Goal: Transaction & Acquisition: Purchase product/service

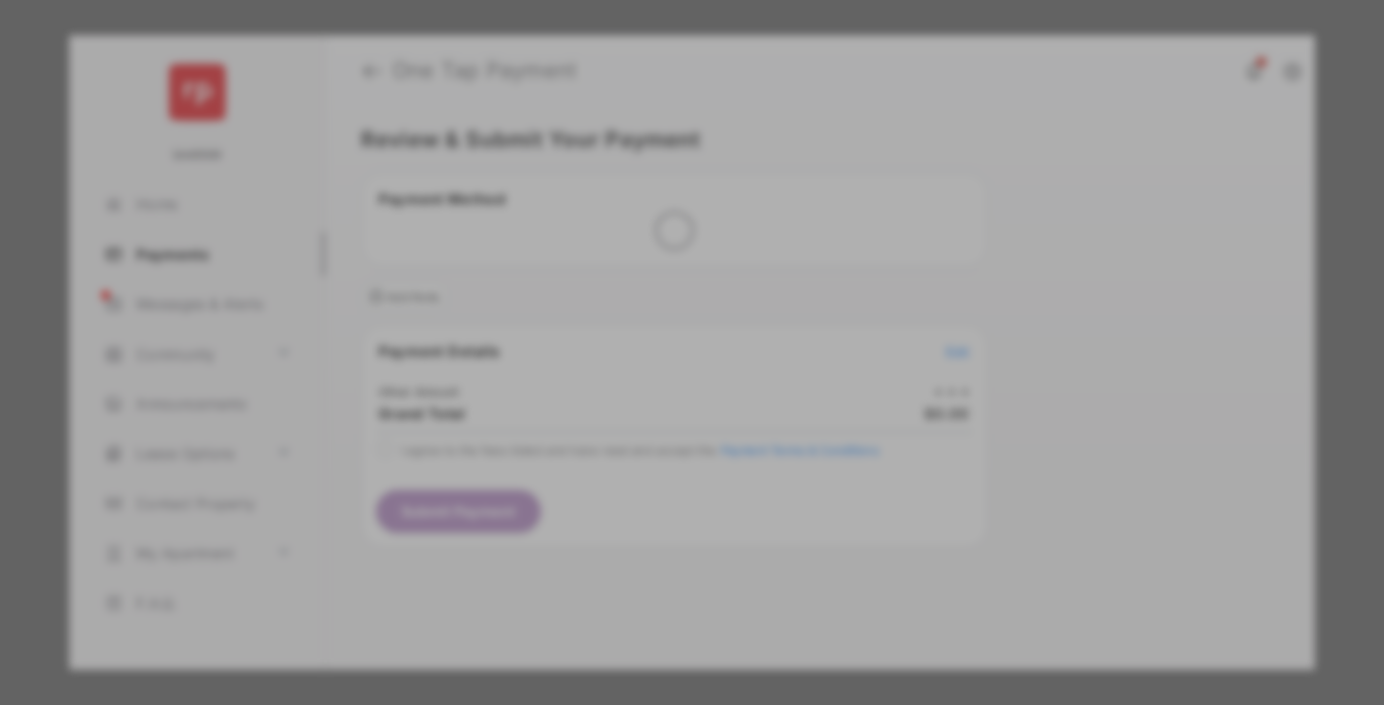
click at [655, 317] on div "Other Amount" at bounding box center [655, 334] width 320 height 34
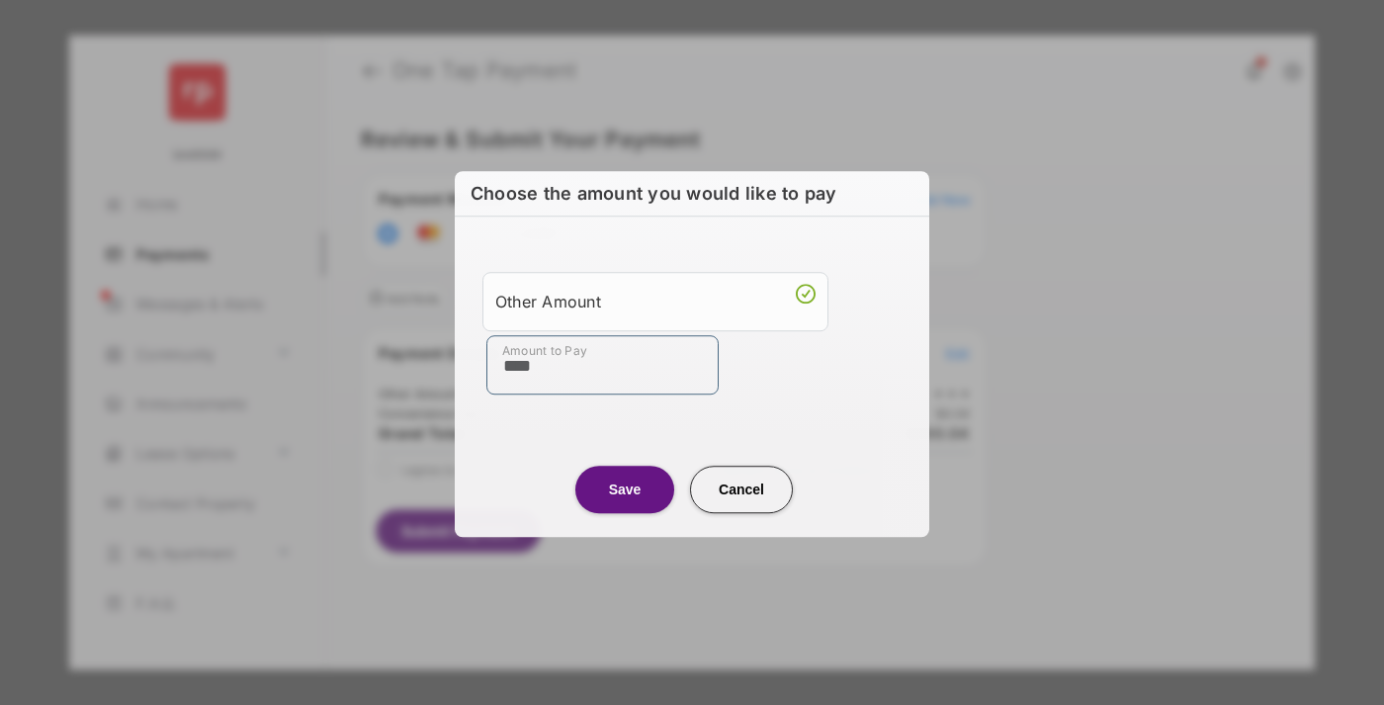
type input "****"
click at [625, 487] on button "Save" at bounding box center [624, 489] width 99 height 47
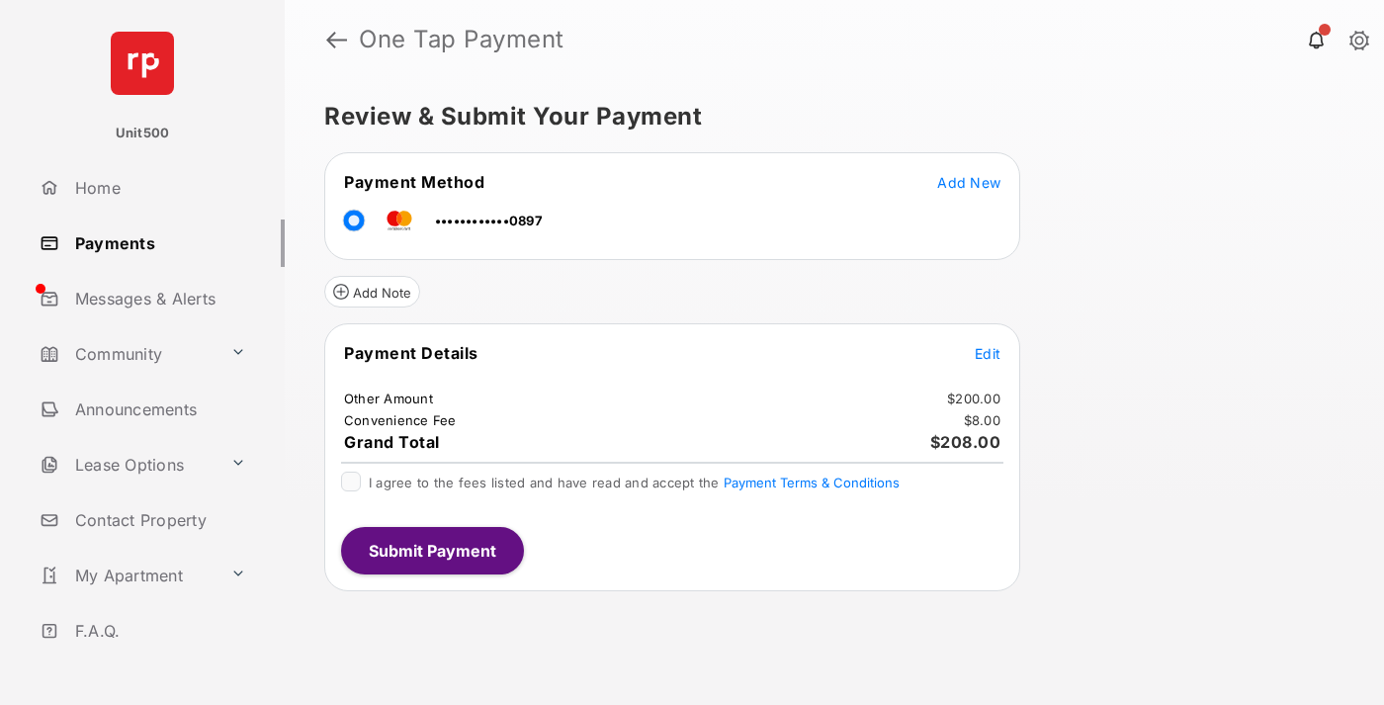
click at [987, 353] on span "Edit" at bounding box center [988, 353] width 26 height 17
click at [431, 550] on button "Submit Payment" at bounding box center [432, 550] width 183 height 47
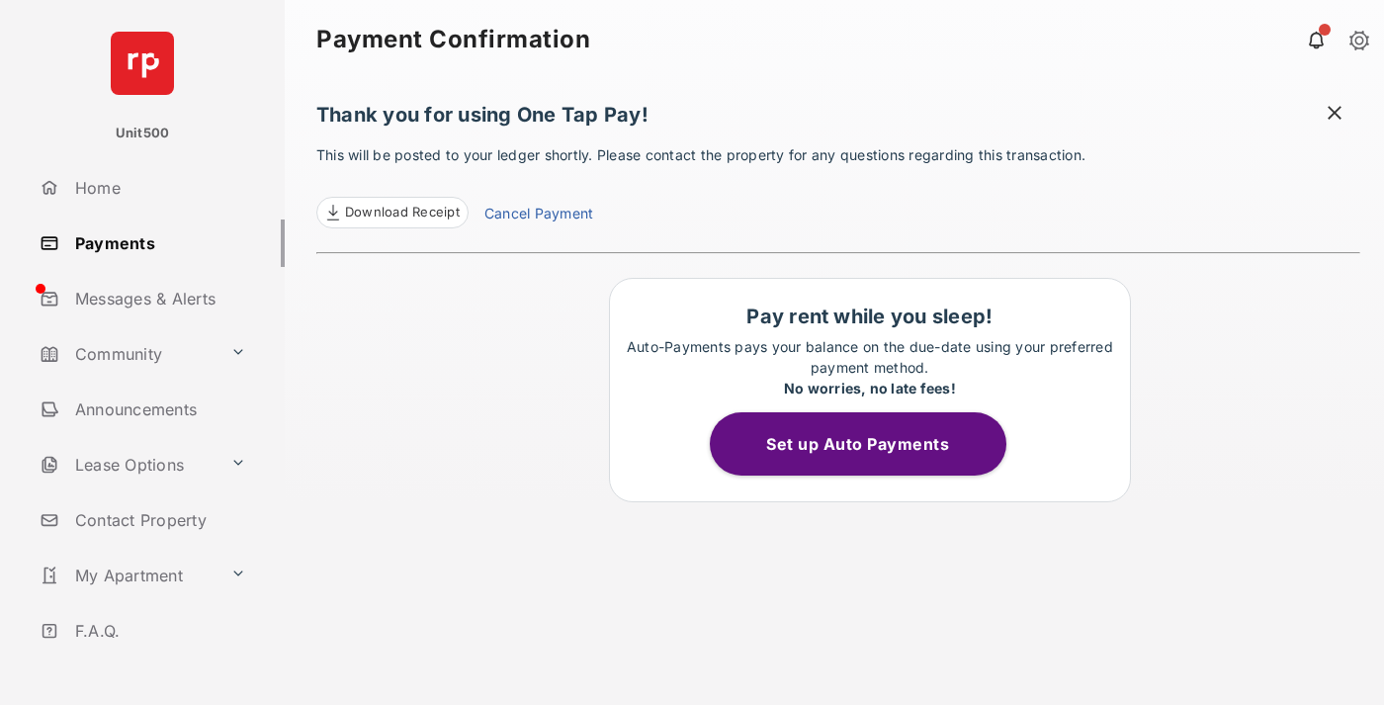
click at [1334, 115] on span at bounding box center [1335, 115] width 20 height 25
